Goal: Information Seeking & Learning: Learn about a topic

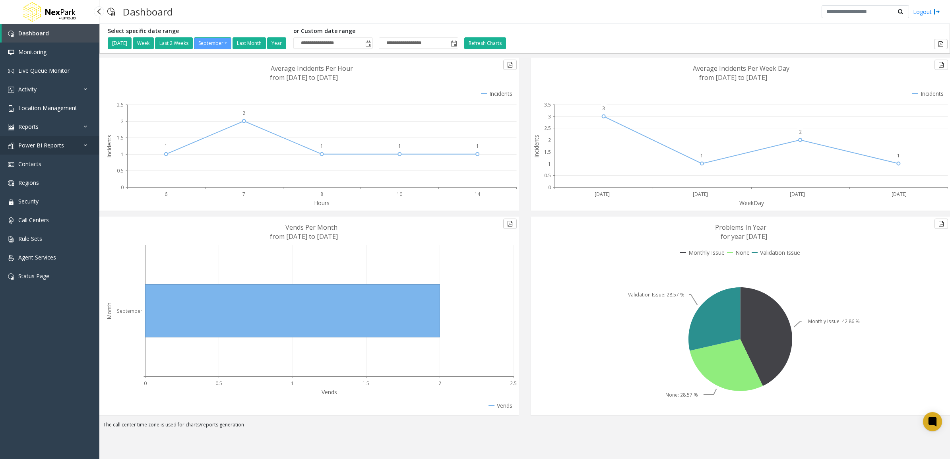
click at [60, 141] on span "Power BI Reports" at bounding box center [41, 145] width 46 height 8
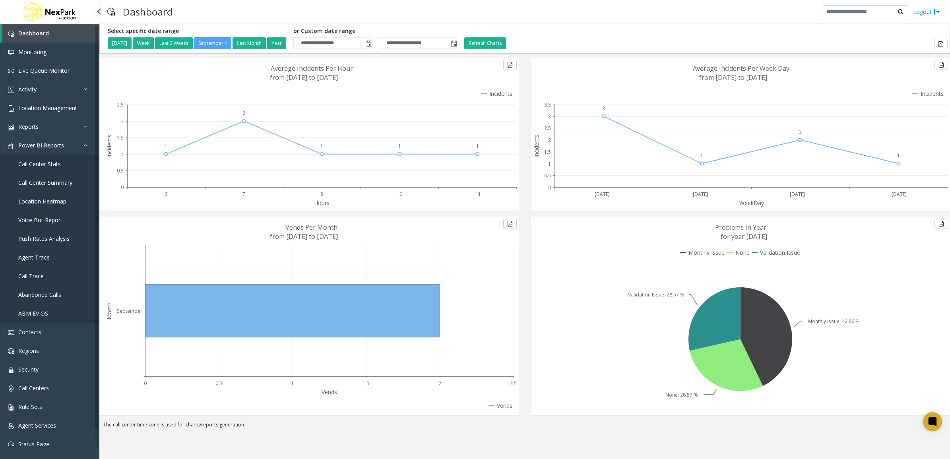
click at [55, 198] on span "Location Heatmap" at bounding box center [42, 201] width 48 height 8
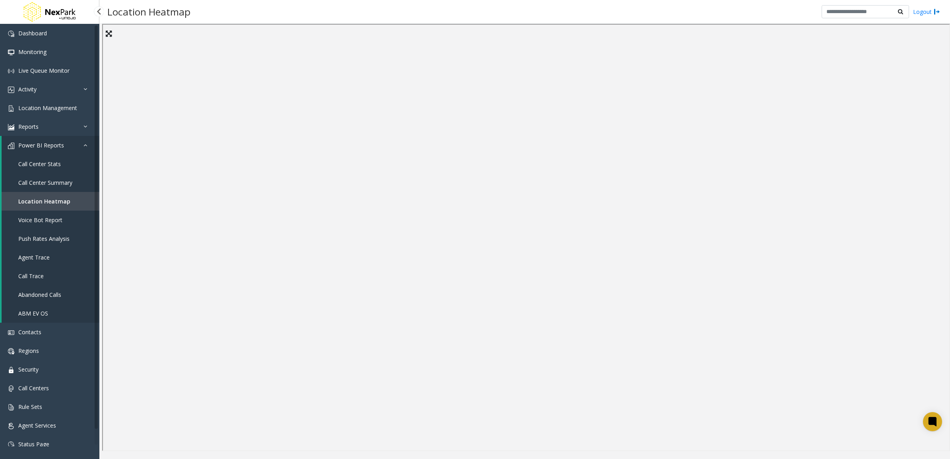
click at [50, 222] on span "Voice Bot Report" at bounding box center [40, 220] width 44 height 8
click at [62, 119] on link "Reports" at bounding box center [49, 126] width 99 height 19
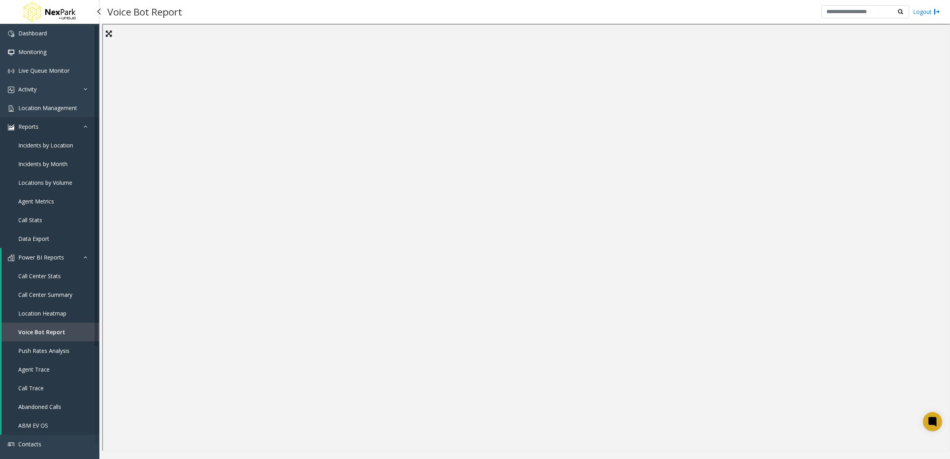
click at [62, 129] on link "Reports" at bounding box center [49, 126] width 99 height 19
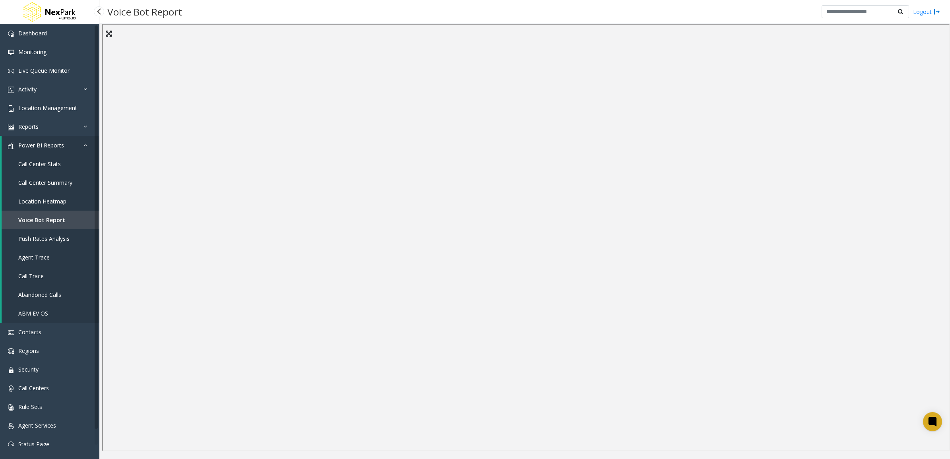
click at [60, 147] on span "Power BI Reports" at bounding box center [41, 145] width 46 height 8
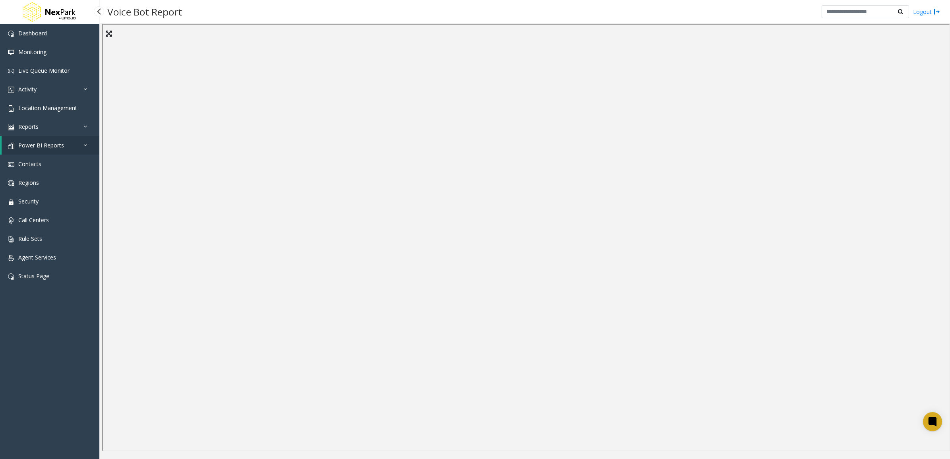
click at [60, 147] on span "Power BI Reports" at bounding box center [41, 145] width 46 height 8
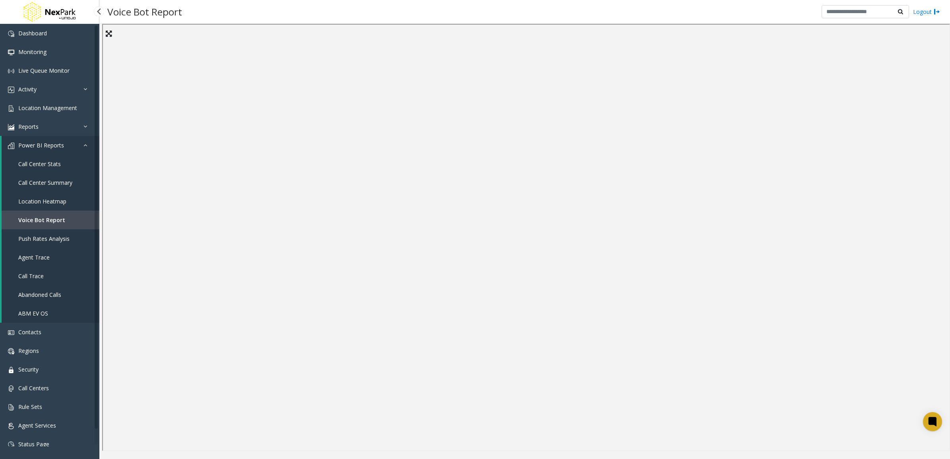
click at [52, 166] on span "Call Center Stats" at bounding box center [39, 164] width 43 height 8
click at [56, 217] on span "Voice Bot Report" at bounding box center [40, 220] width 44 height 8
click at [44, 86] on link "Activity" at bounding box center [49, 89] width 99 height 19
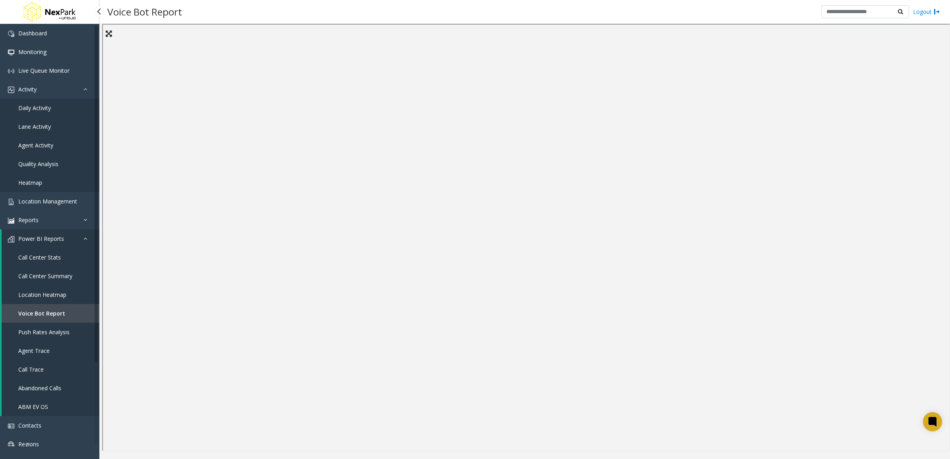
click at [42, 99] on link "Daily Activity" at bounding box center [49, 108] width 99 height 19
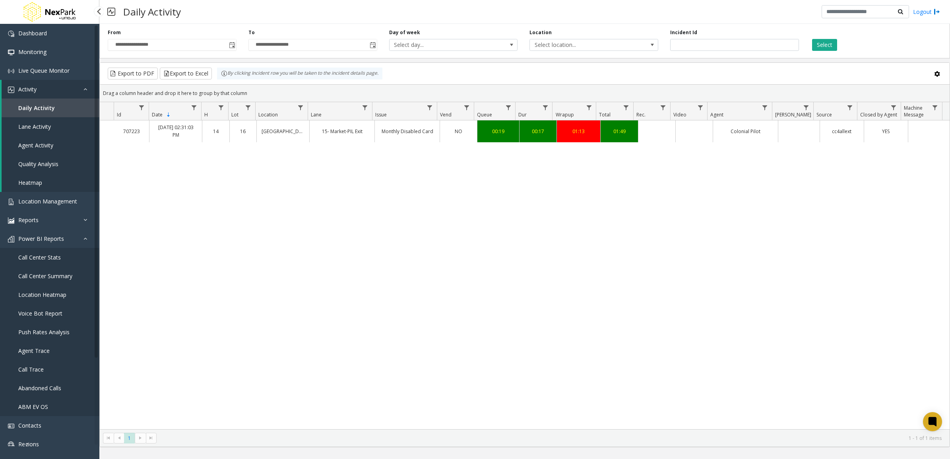
click at [62, 256] on link "Call Center Stats" at bounding box center [49, 257] width 99 height 19
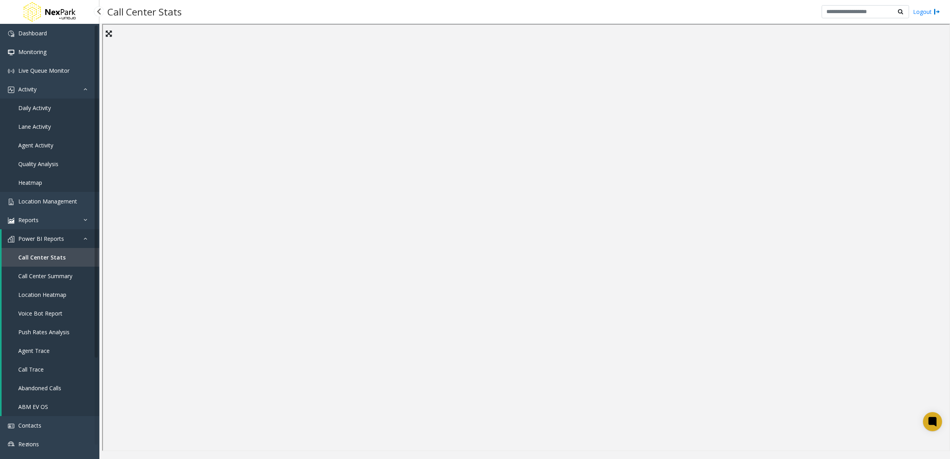
click at [68, 279] on span "Call Center Summary" at bounding box center [45, 276] width 54 height 8
click at [44, 291] on span "Location Heatmap" at bounding box center [42, 295] width 48 height 8
click at [49, 329] on span "Push Rates Analysis" at bounding box center [43, 332] width 51 height 8
